Goal: Use online tool/utility: Utilize a website feature to perform a specific function

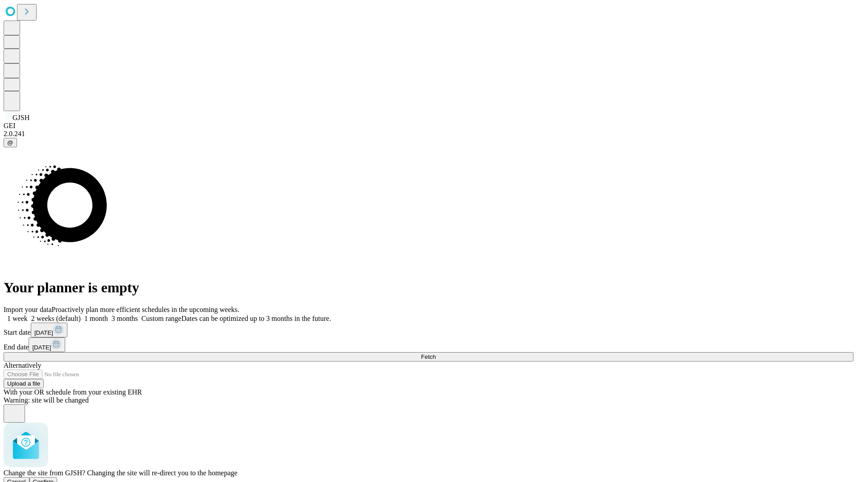
click at [54, 478] on span "Confirm" at bounding box center [43, 481] width 21 height 7
click at [28, 315] on label "1 week" at bounding box center [16, 319] width 24 height 8
click at [436, 353] on span "Fetch" at bounding box center [428, 356] width 15 height 7
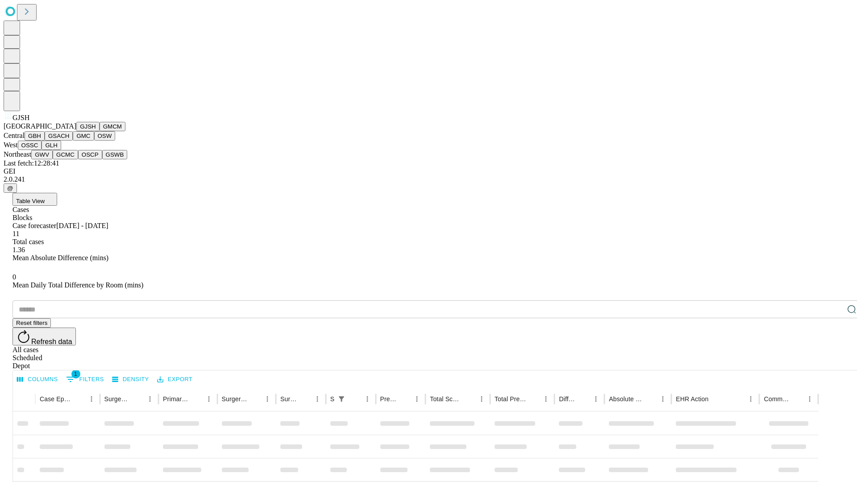
click at [100, 131] on button "GMCM" at bounding box center [113, 126] width 26 height 9
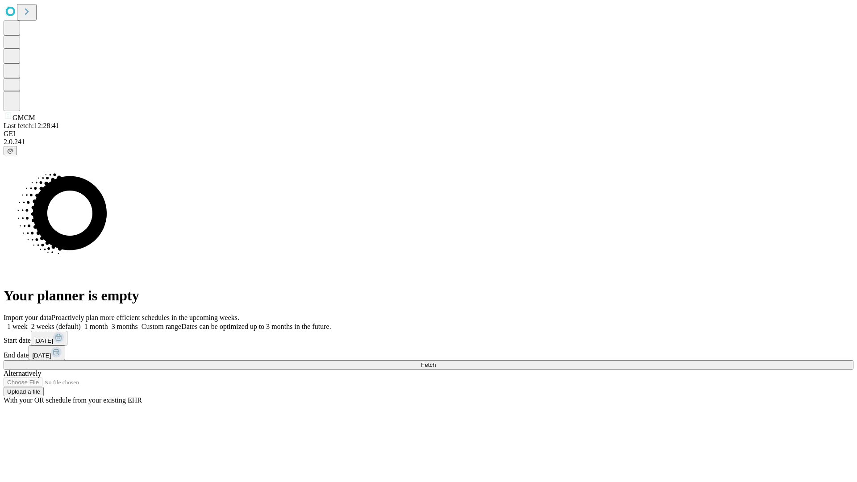
click at [28, 323] on label "1 week" at bounding box center [16, 327] width 24 height 8
click at [436, 362] on span "Fetch" at bounding box center [428, 365] width 15 height 7
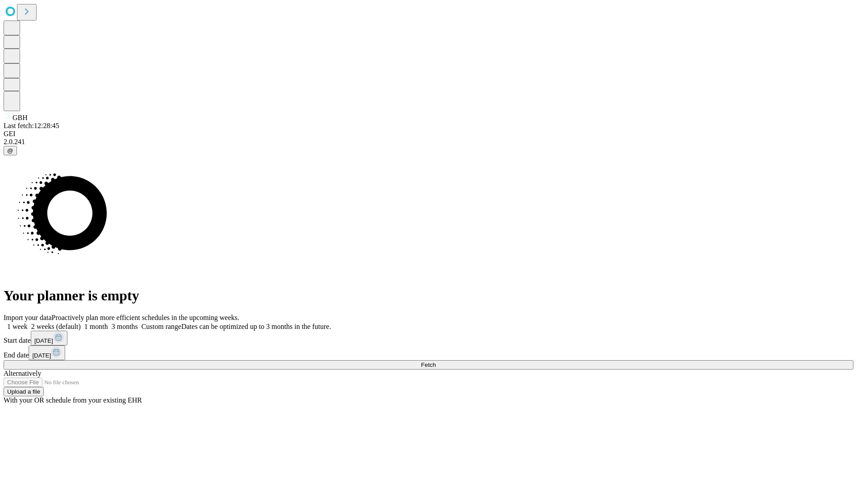
click at [28, 323] on label "1 week" at bounding box center [16, 327] width 24 height 8
click at [436, 362] on span "Fetch" at bounding box center [428, 365] width 15 height 7
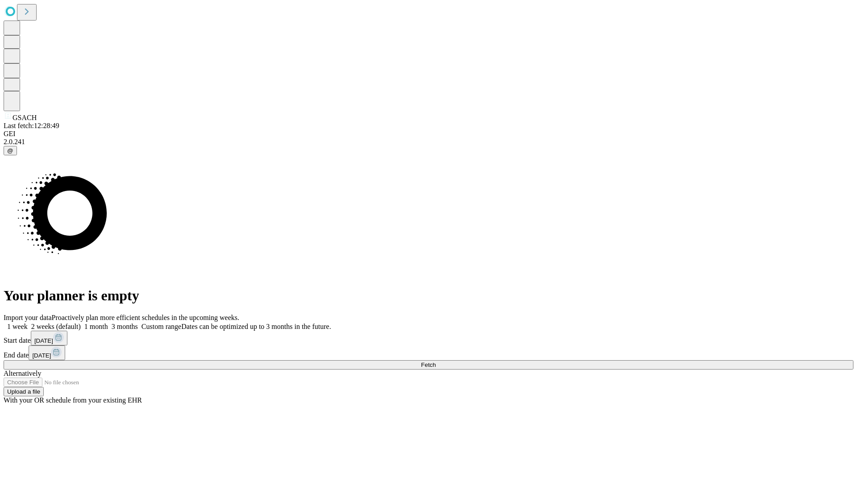
click at [436, 362] on span "Fetch" at bounding box center [428, 365] width 15 height 7
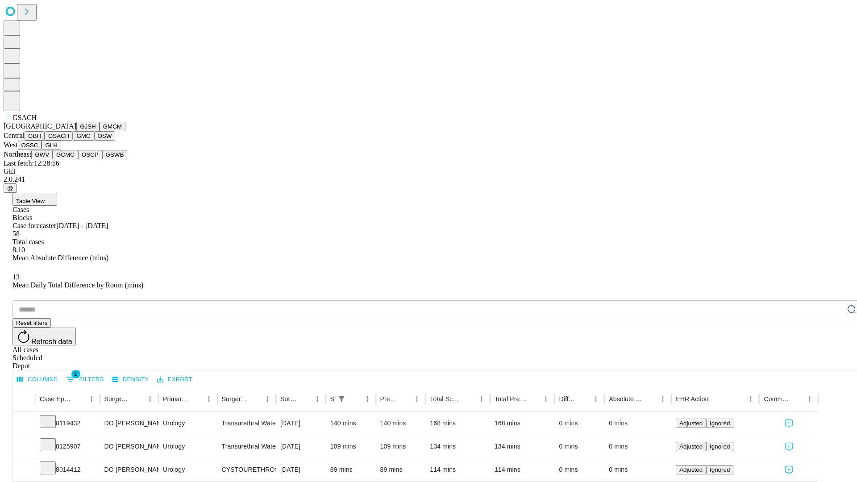
click at [73, 141] on button "GMC" at bounding box center [83, 135] width 21 height 9
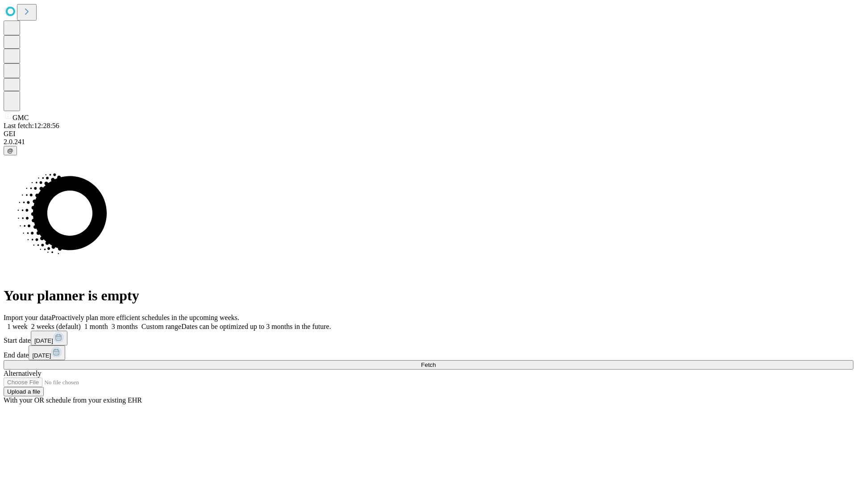
click at [28, 323] on label "1 week" at bounding box center [16, 327] width 24 height 8
click at [436, 362] on span "Fetch" at bounding box center [428, 365] width 15 height 7
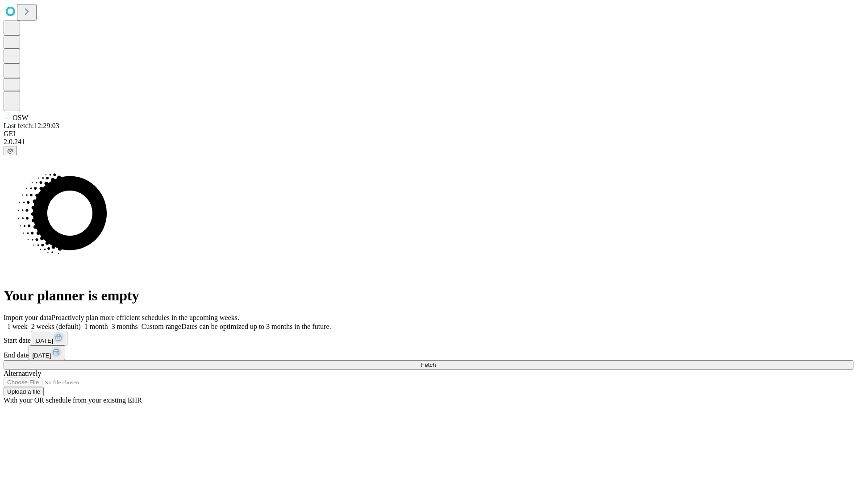
click at [28, 323] on label "1 week" at bounding box center [16, 327] width 24 height 8
click at [436, 362] on span "Fetch" at bounding box center [428, 365] width 15 height 7
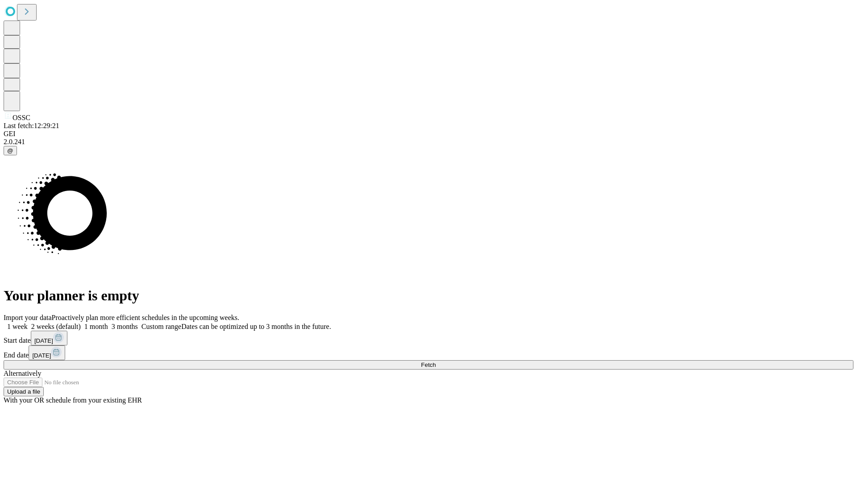
click at [28, 323] on label "1 week" at bounding box center [16, 327] width 24 height 8
click at [436, 362] on span "Fetch" at bounding box center [428, 365] width 15 height 7
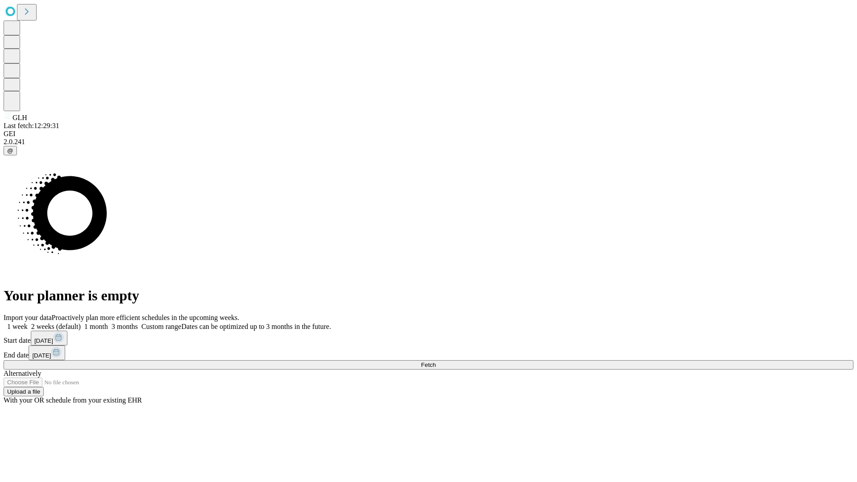
click at [28, 323] on label "1 week" at bounding box center [16, 327] width 24 height 8
click at [436, 362] on span "Fetch" at bounding box center [428, 365] width 15 height 7
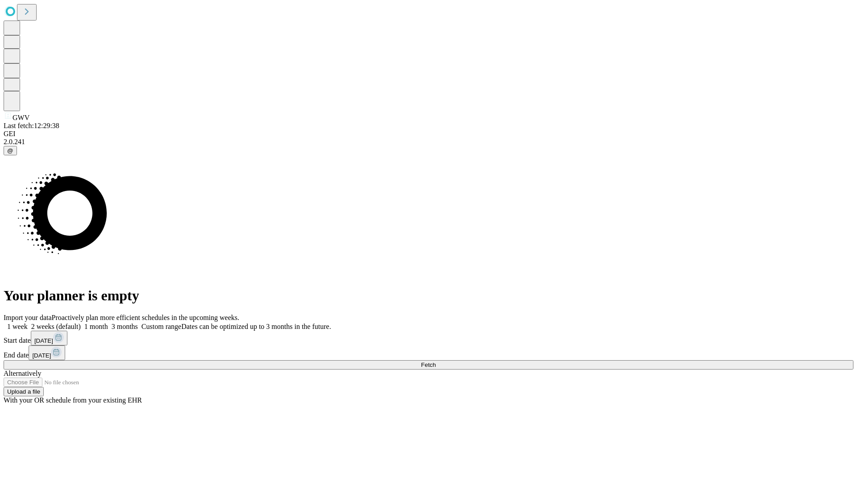
click at [28, 323] on label "1 week" at bounding box center [16, 327] width 24 height 8
click at [436, 362] on span "Fetch" at bounding box center [428, 365] width 15 height 7
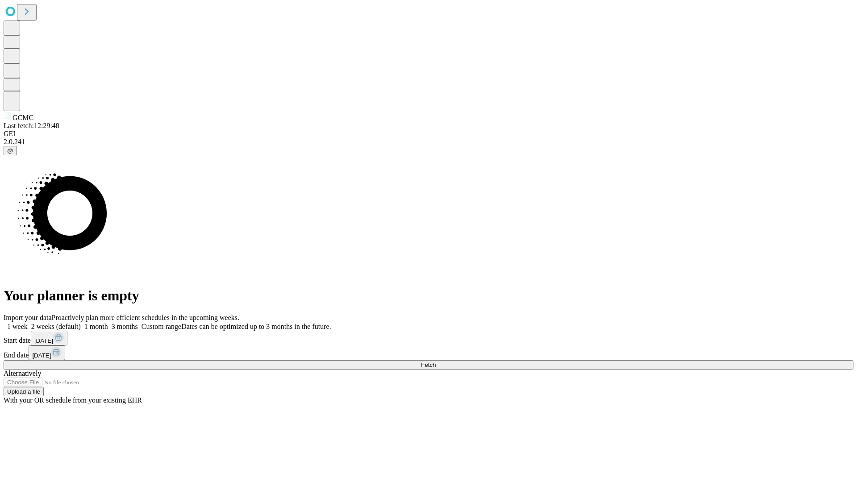
click at [28, 323] on label "1 week" at bounding box center [16, 327] width 24 height 8
click at [436, 362] on span "Fetch" at bounding box center [428, 365] width 15 height 7
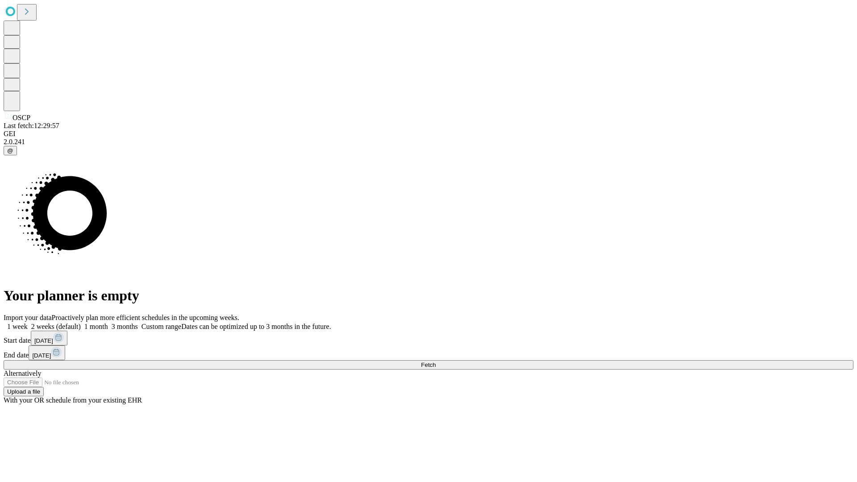
click at [28, 323] on label "1 week" at bounding box center [16, 327] width 24 height 8
click at [436, 362] on span "Fetch" at bounding box center [428, 365] width 15 height 7
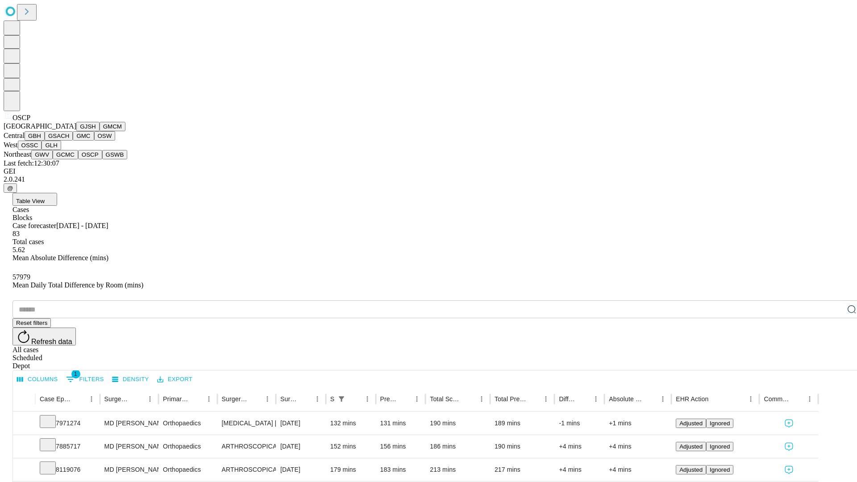
click at [102, 159] on button "GSWB" at bounding box center [114, 154] width 25 height 9
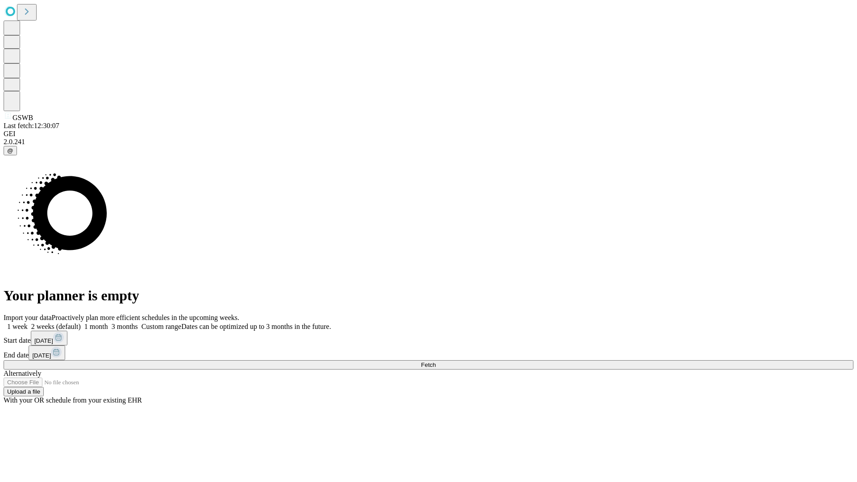
click at [28, 323] on label "1 week" at bounding box center [16, 327] width 24 height 8
click at [436, 362] on span "Fetch" at bounding box center [428, 365] width 15 height 7
